Goal: Find specific page/section: Find specific page/section

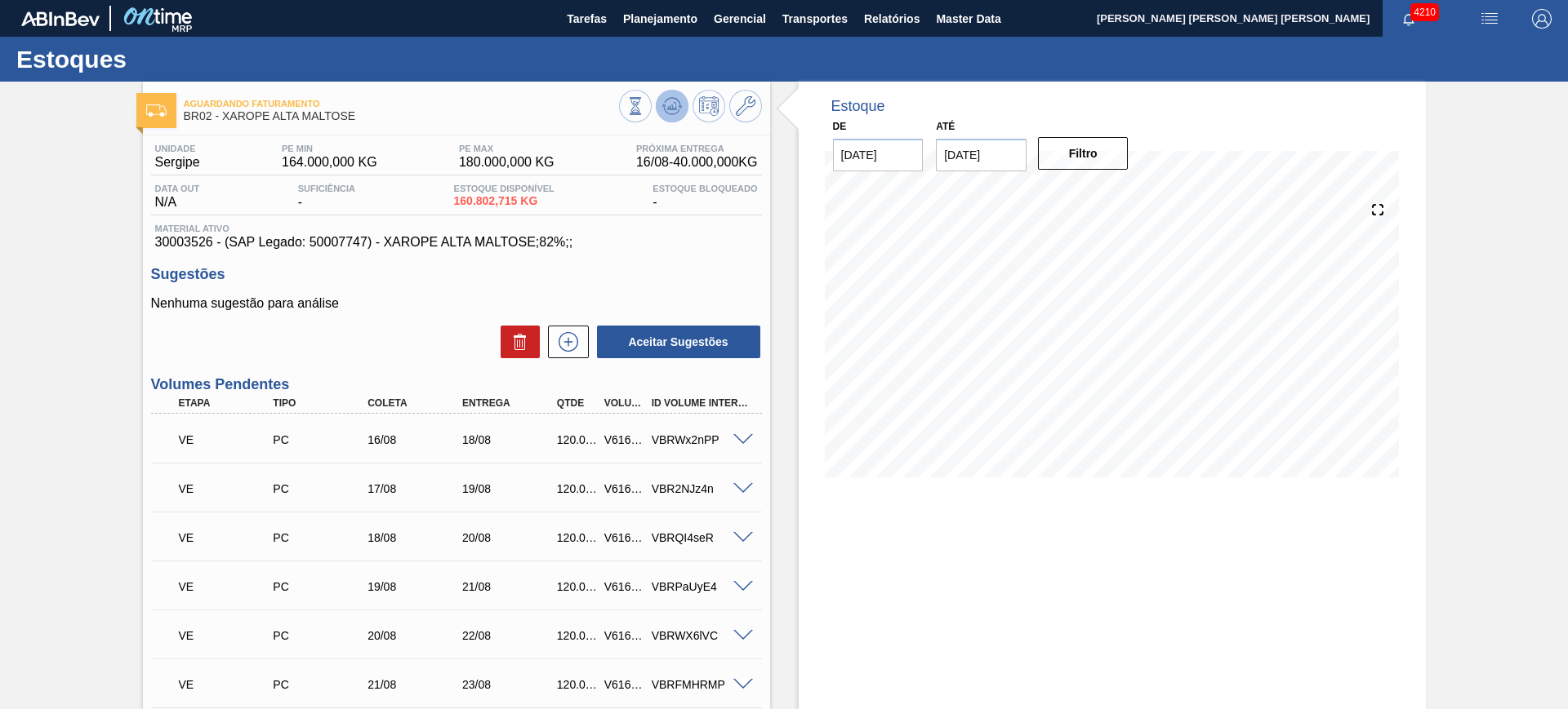
click at [669, 108] on icon at bounding box center [671, 106] width 10 height 8
click at [679, 106] on icon at bounding box center [671, 102] width 16 height 9
click at [740, 438] on span at bounding box center [743, 440] width 20 height 12
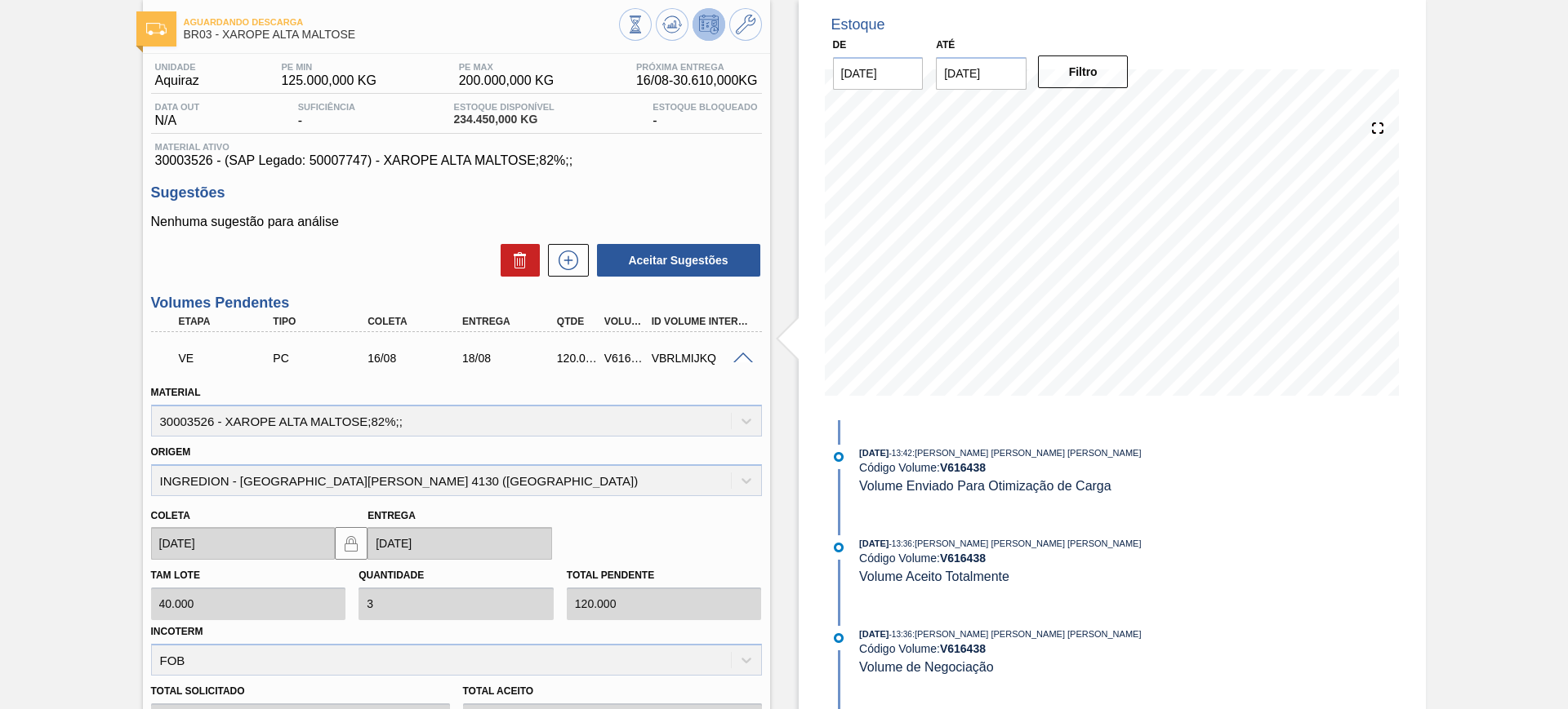
scroll to position [102, 0]
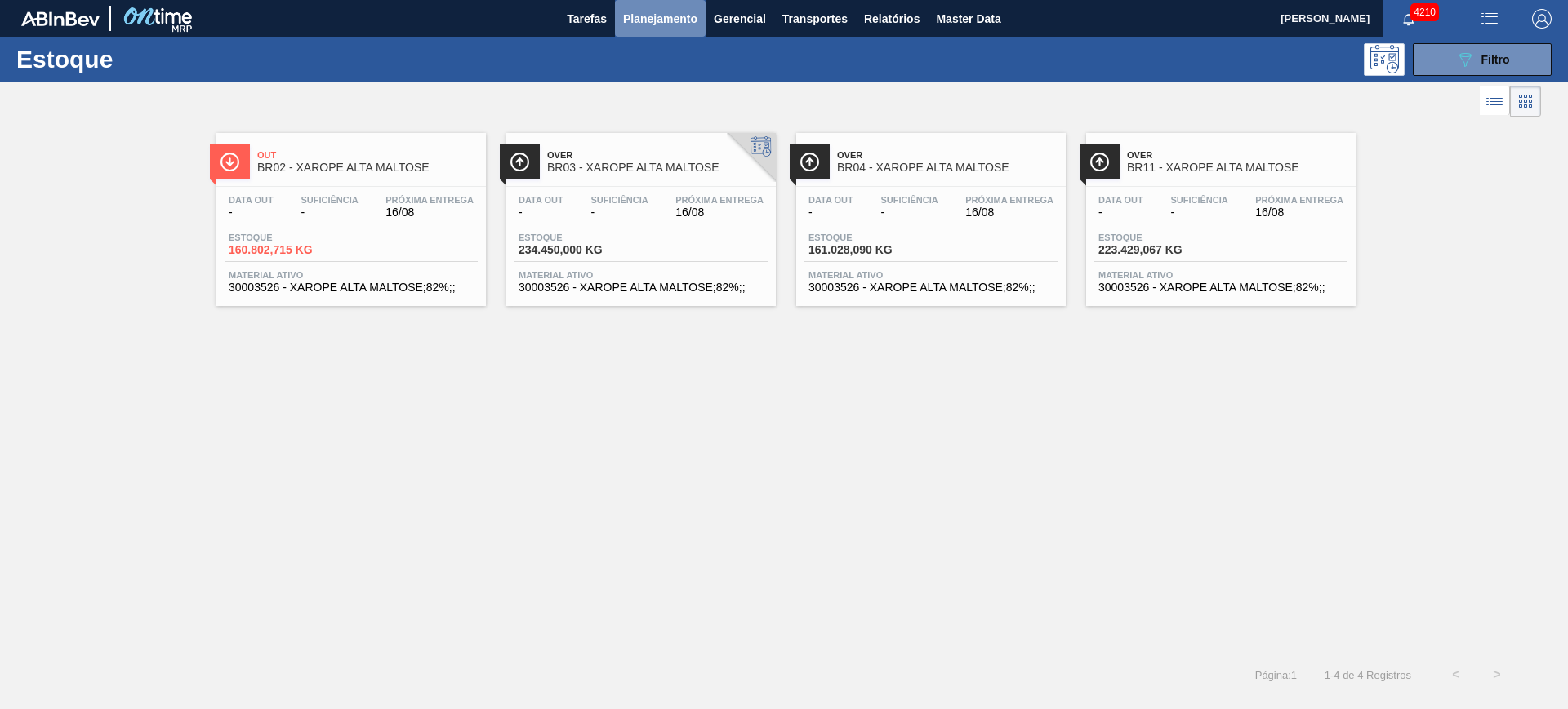
click at [682, 19] on span "Planejamento" at bounding box center [661, 18] width 74 height 20
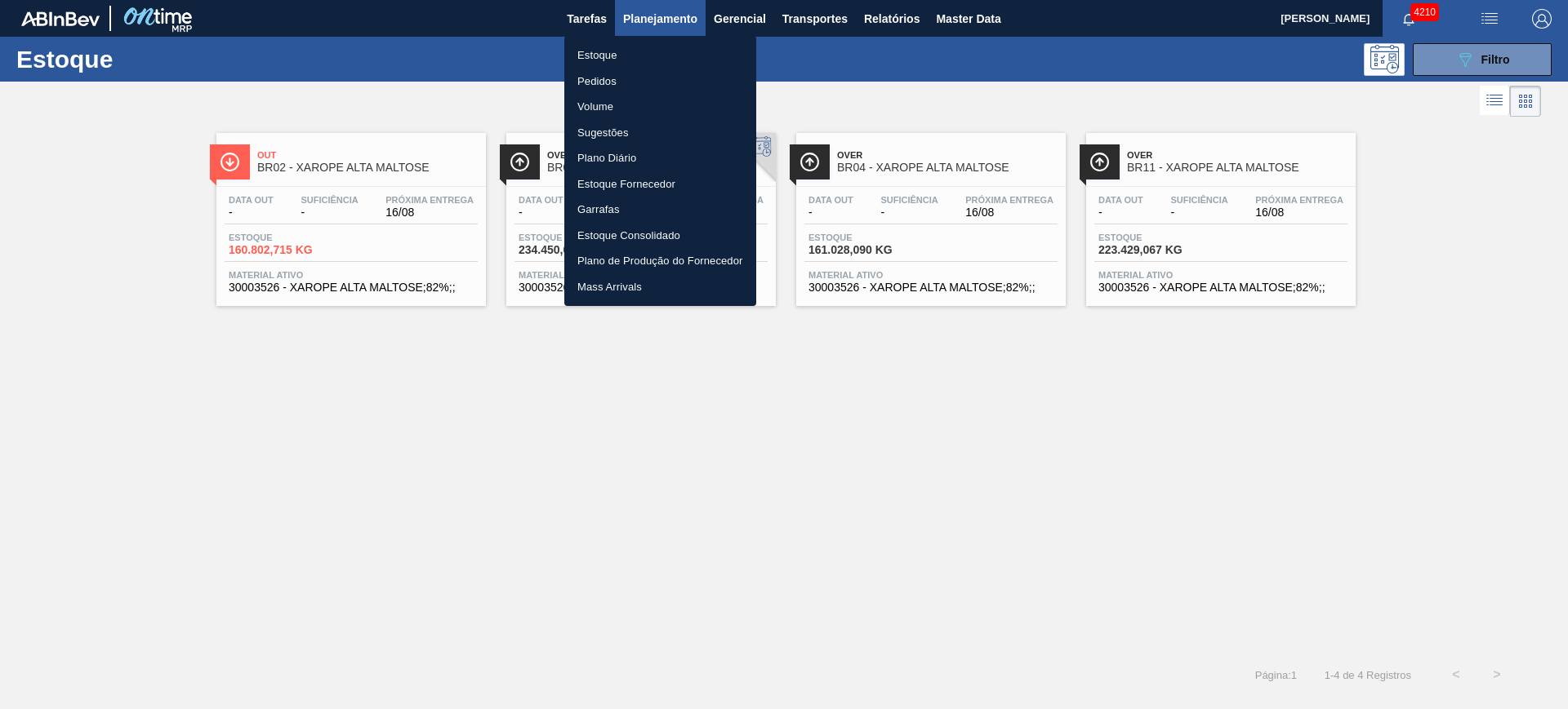
click at [630, 80] on li "Pedidos" at bounding box center [660, 81] width 192 height 26
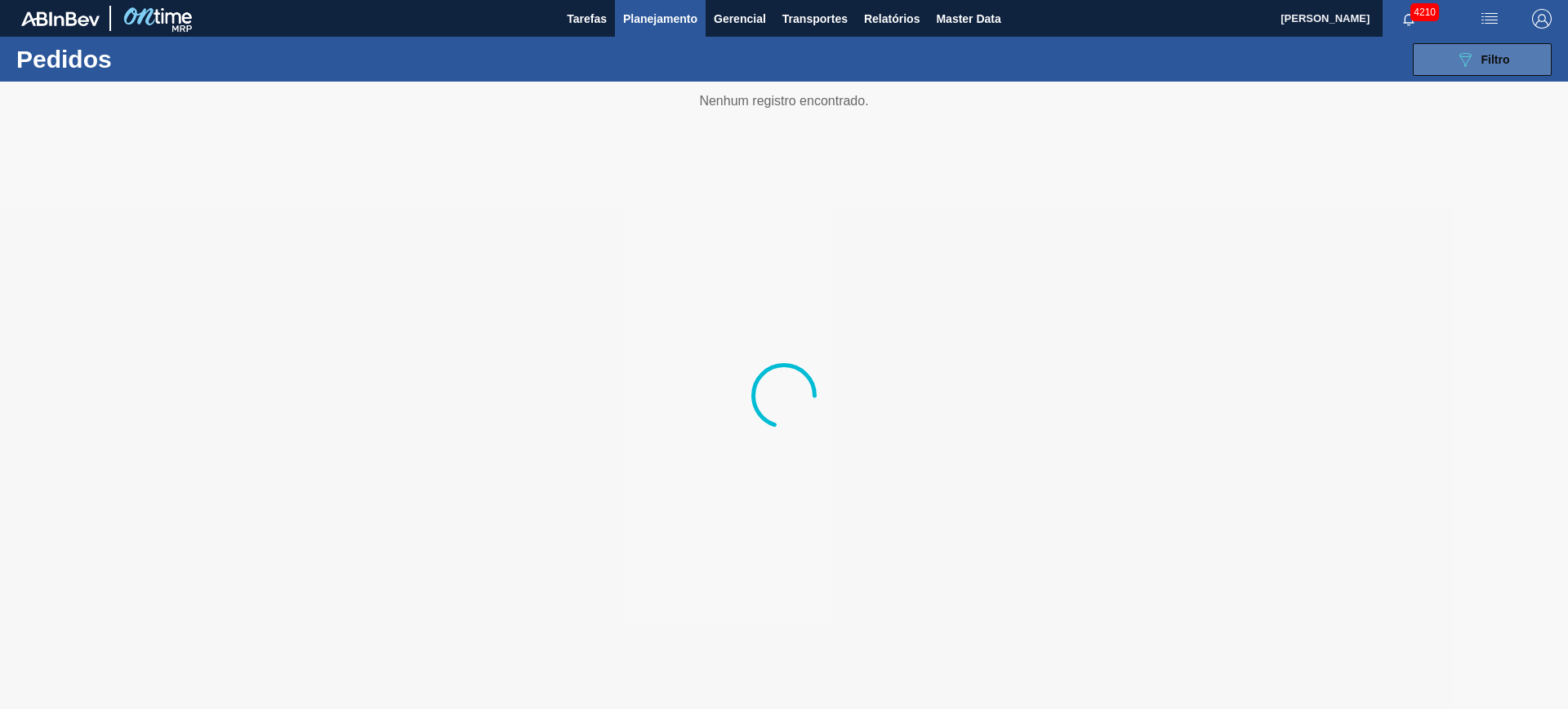
click at [1479, 59] on div "089F7B8B-B2A5-4AFE-B5C0-19BA573D28AC Filtro" at bounding box center [1482, 59] width 54 height 20
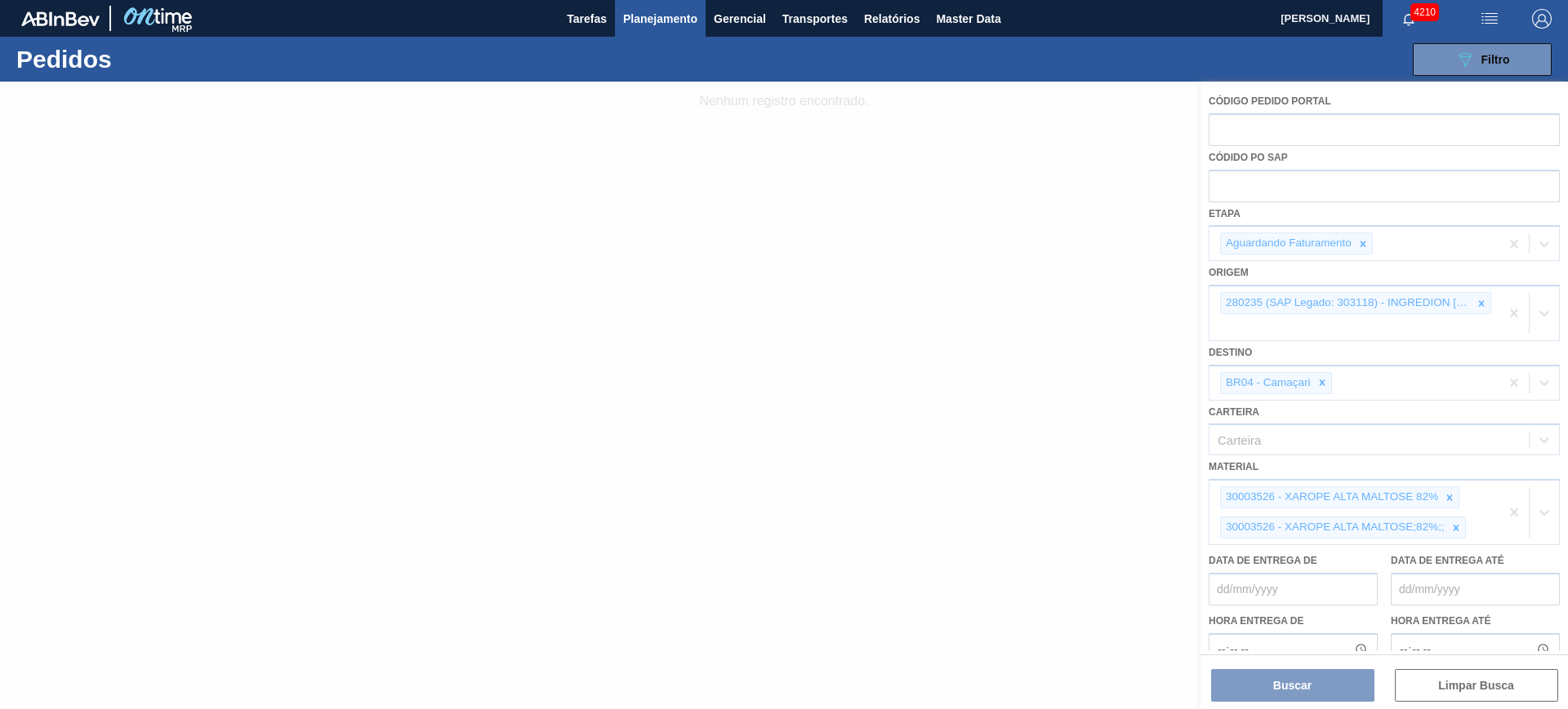
click at [1476, 303] on div at bounding box center [784, 395] width 1568 height 628
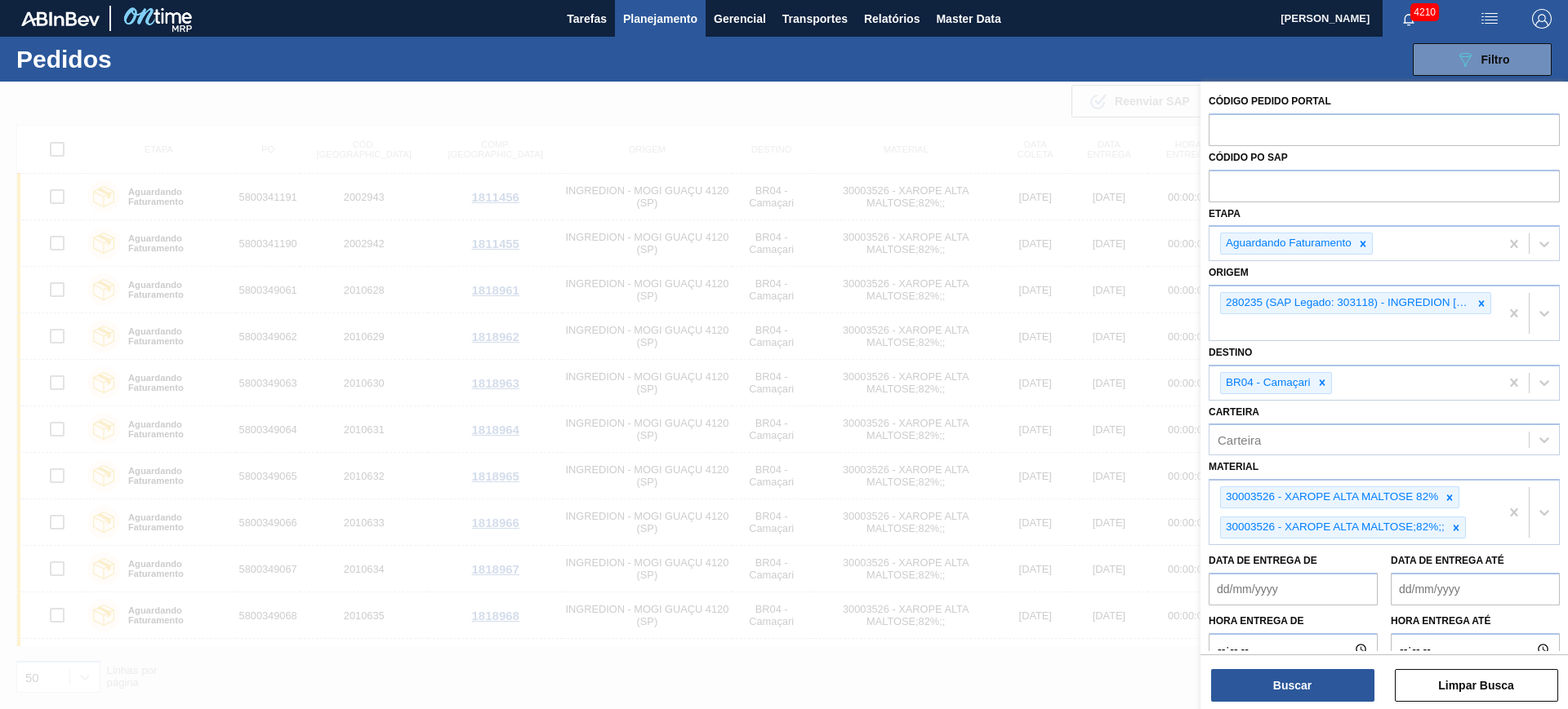
click at [1476, 303] on icon at bounding box center [1481, 304] width 11 height 11
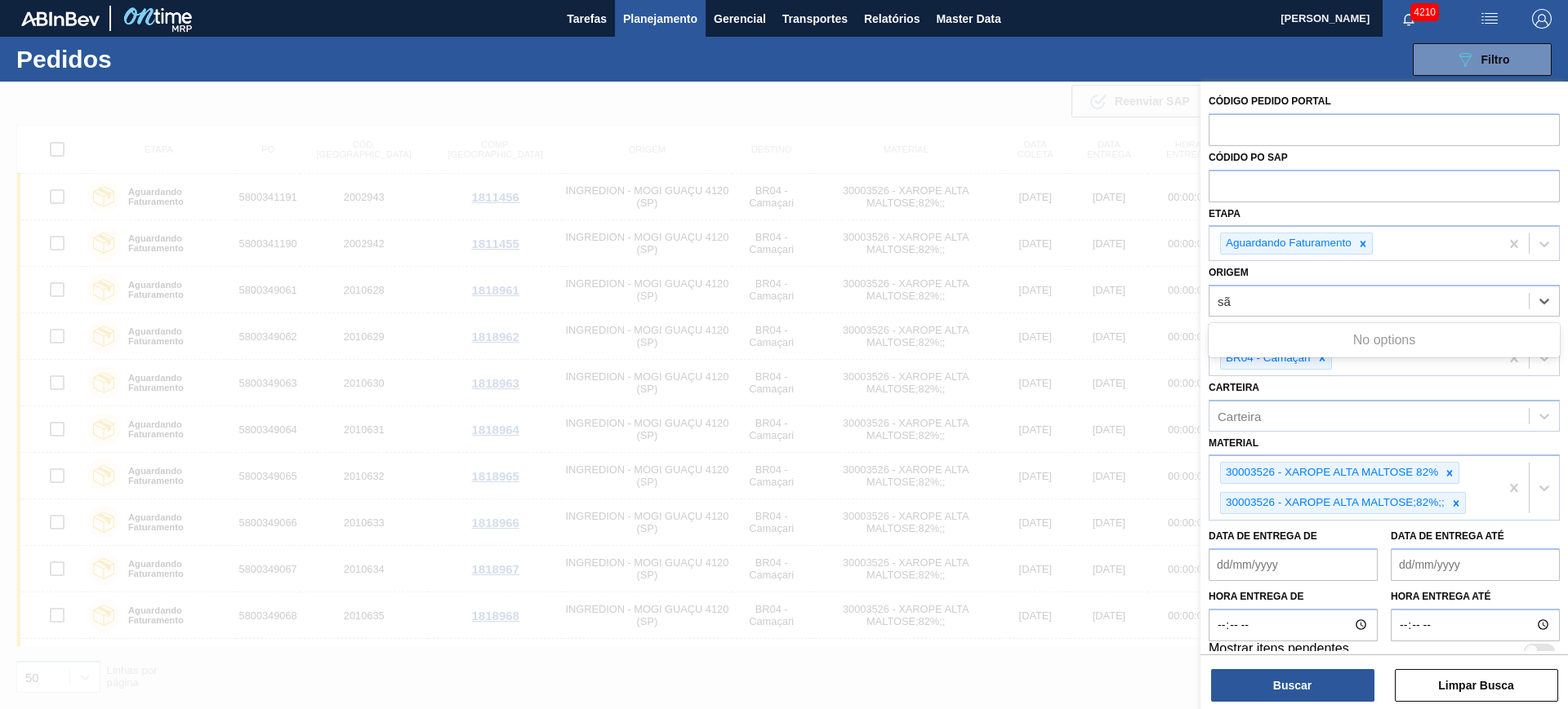
type input "s"
type input "cama"
click at [720, 352] on div at bounding box center [784, 436] width 1568 height 709
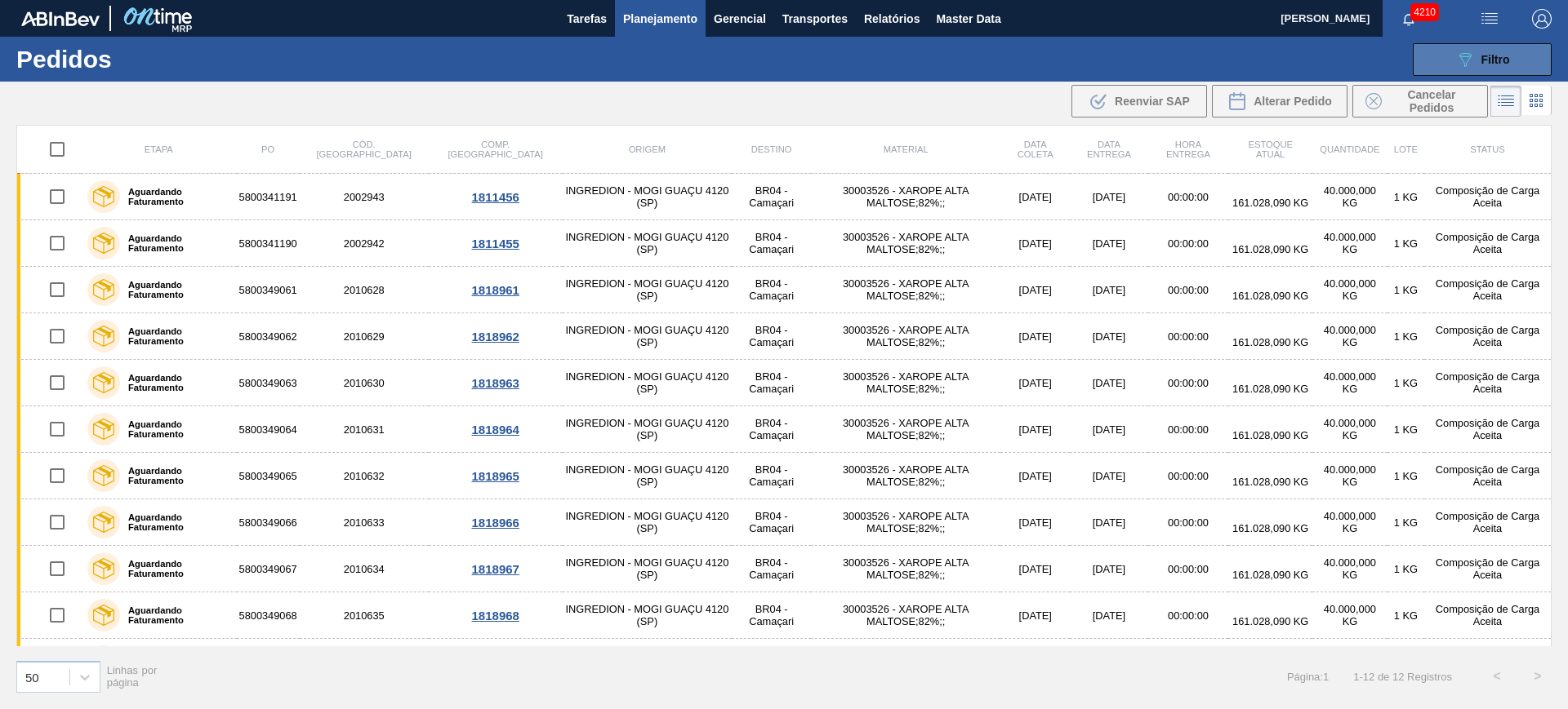
click at [1517, 61] on button "089F7B8B-B2A5-4AFE-B5C0-19BA573D28AC Filtro" at bounding box center [1482, 59] width 139 height 32
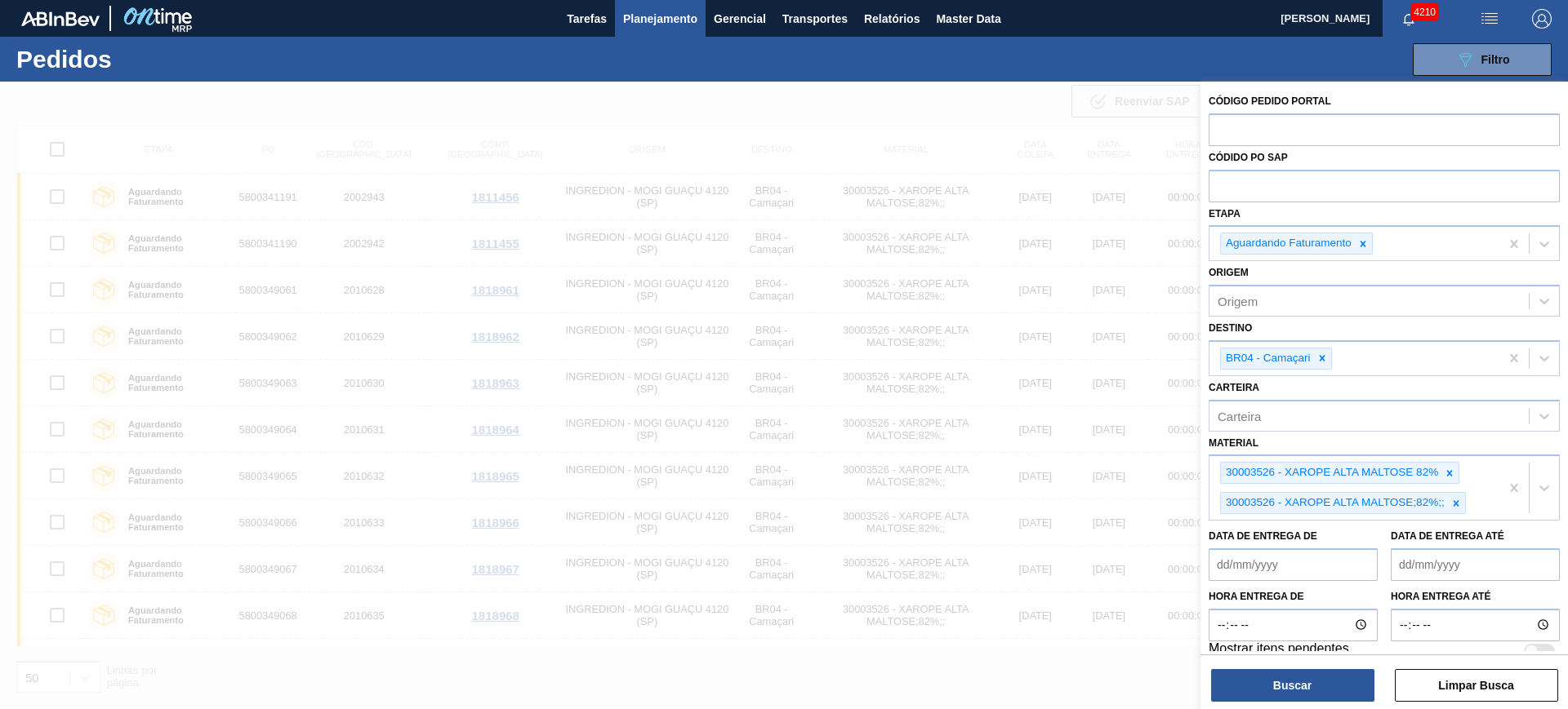
click at [511, 147] on div at bounding box center [784, 436] width 1568 height 709
